Goal: Find contact information: Find contact information

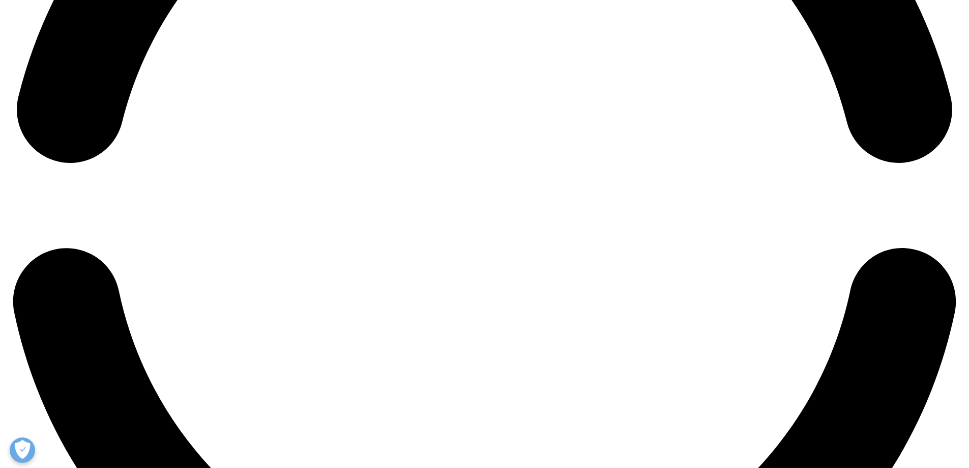
scroll to position [2236, 0]
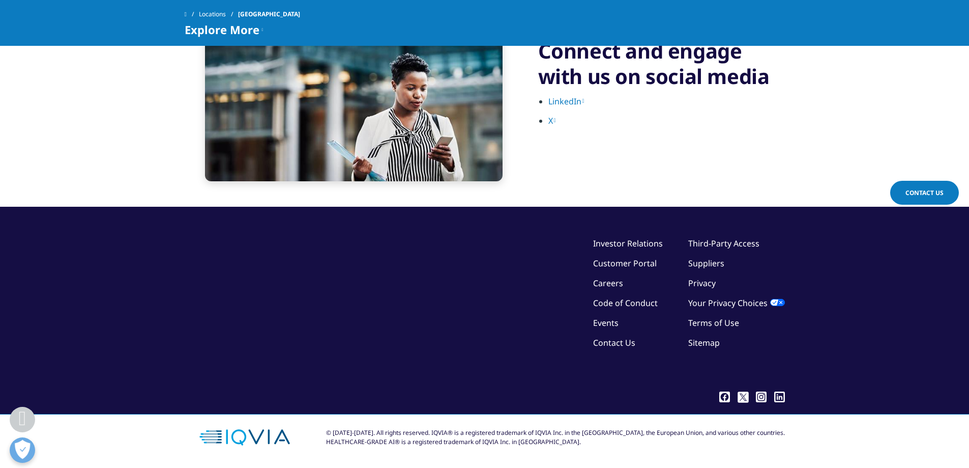
click at [619, 342] on link "Contact Us" at bounding box center [614, 342] width 42 height 11
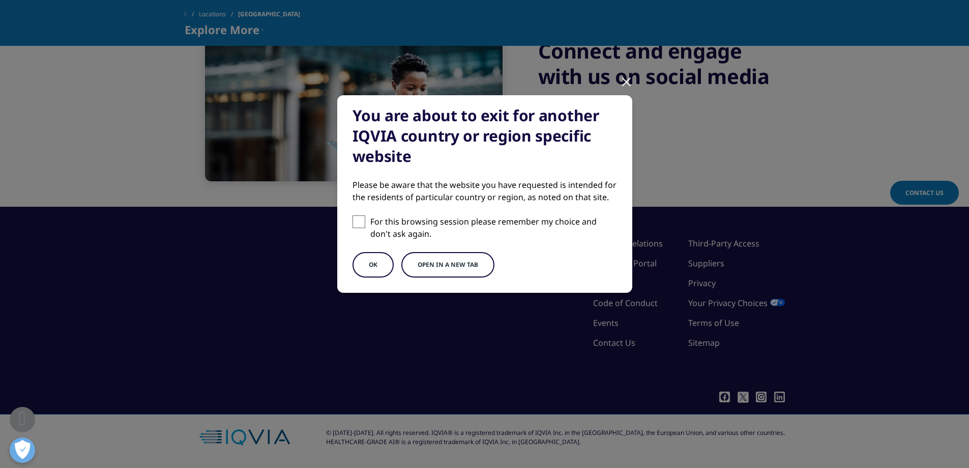
click at [376, 262] on button "OK" at bounding box center [373, 264] width 41 height 25
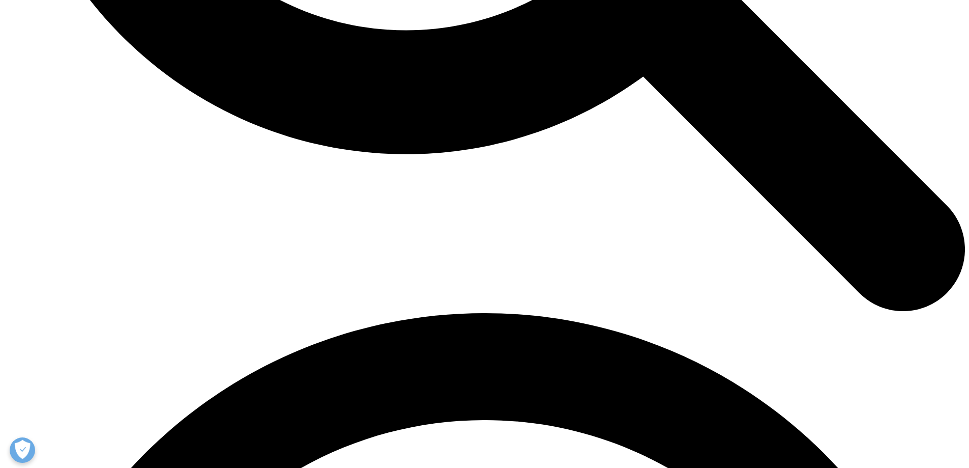
scroll to position [1652, 0]
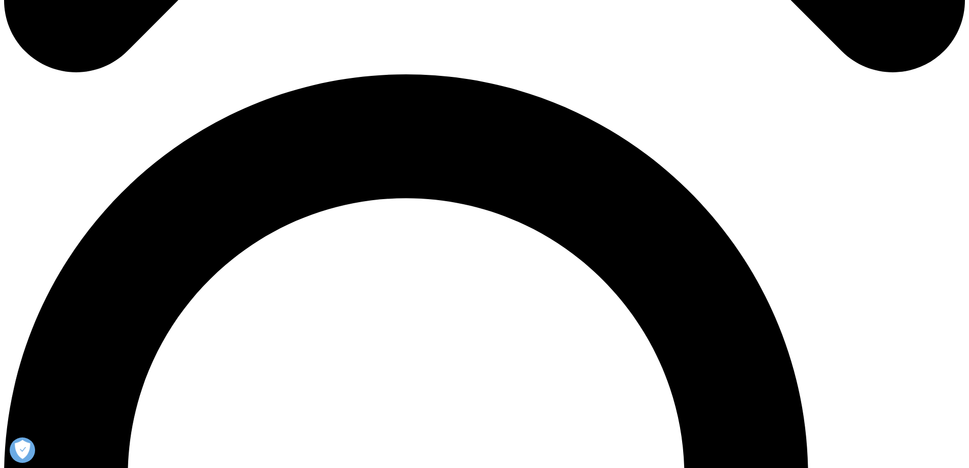
scroll to position [905, 0]
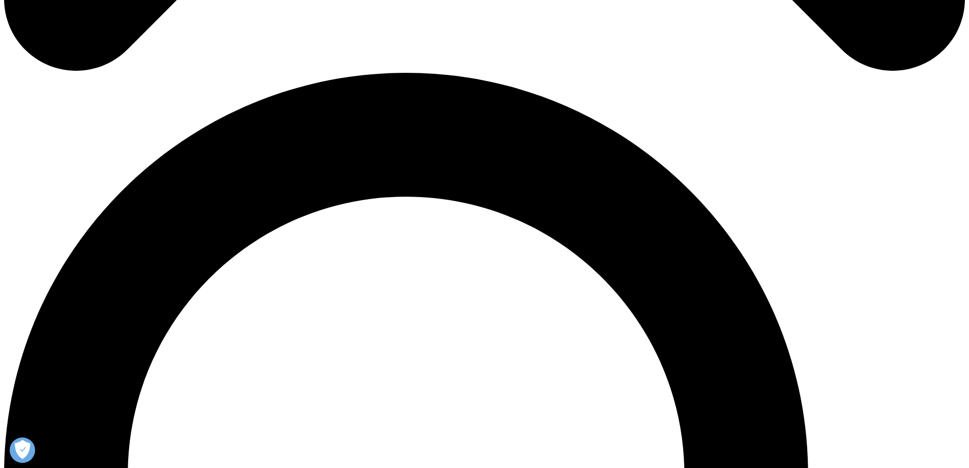
drag, startPoint x: 259, startPoint y: 393, endPoint x: 164, endPoint y: 384, distance: 94.5
copy p "+1 866 267 4479"
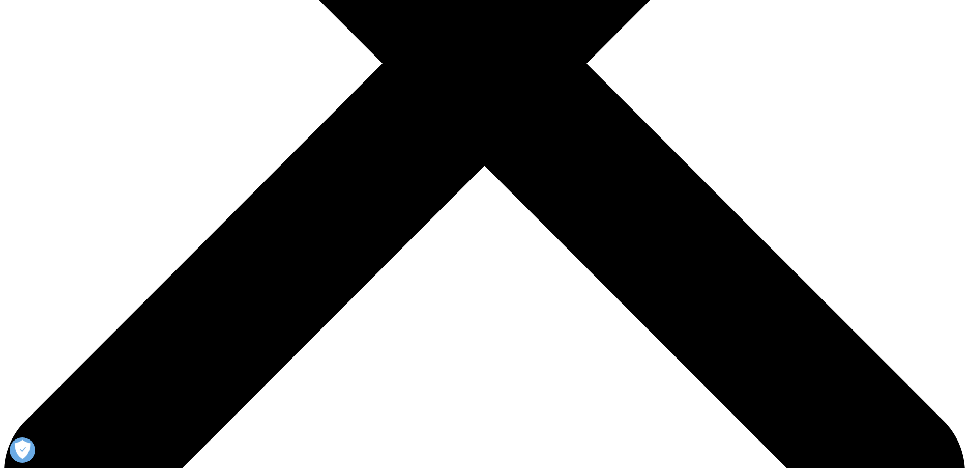
scroll to position [430, 0]
